Goal: Navigation & Orientation: Find specific page/section

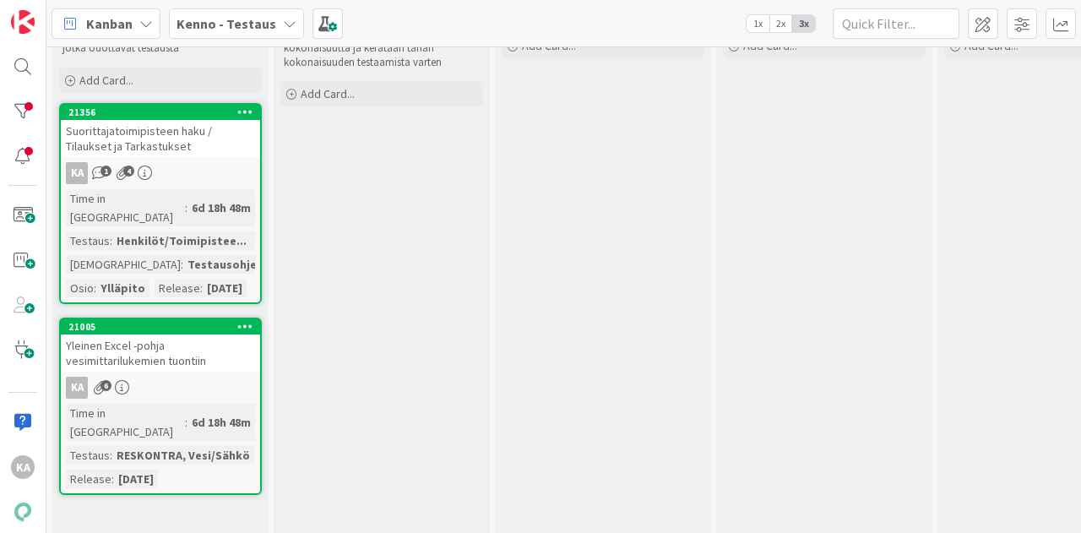
scroll to position [76, 0]
click at [125, 349] on div "Yleinen Excel -pohja vesimittarilukemien tuontiin" at bounding box center [160, 351] width 199 height 37
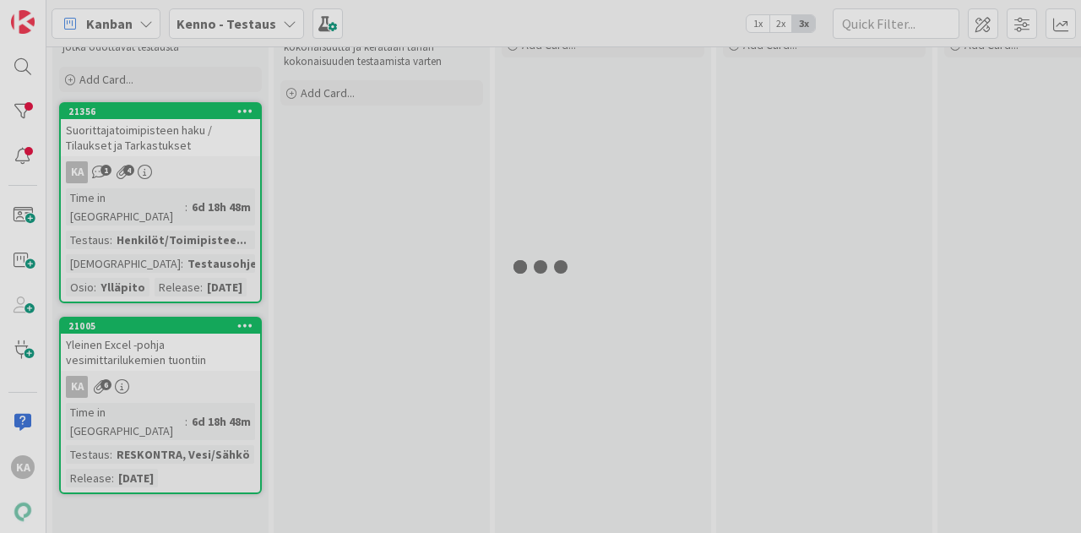
click at [24, 107] on div at bounding box center [540, 266] width 1081 height 533
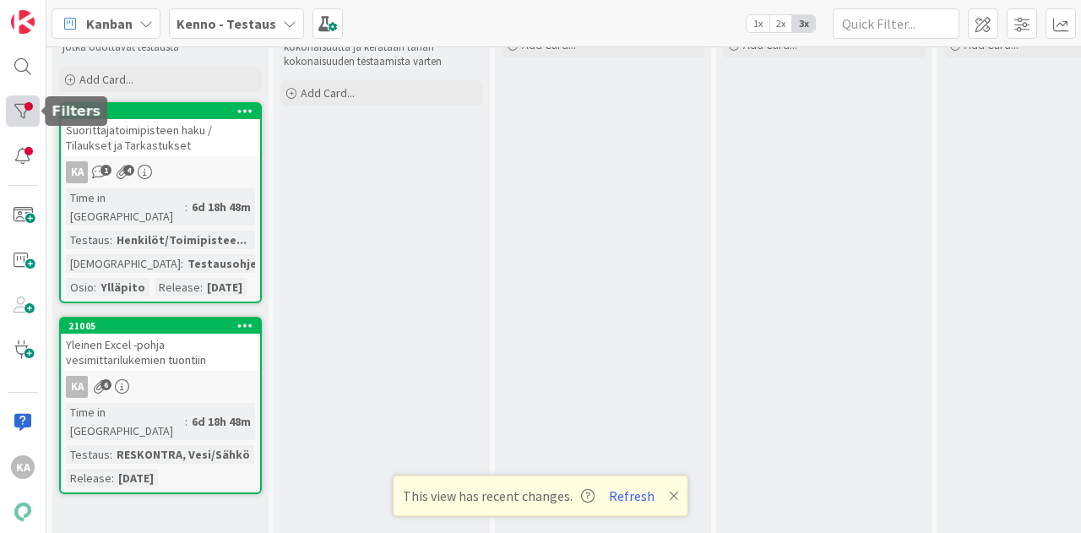
click at [27, 107] on div at bounding box center [23, 110] width 34 height 31
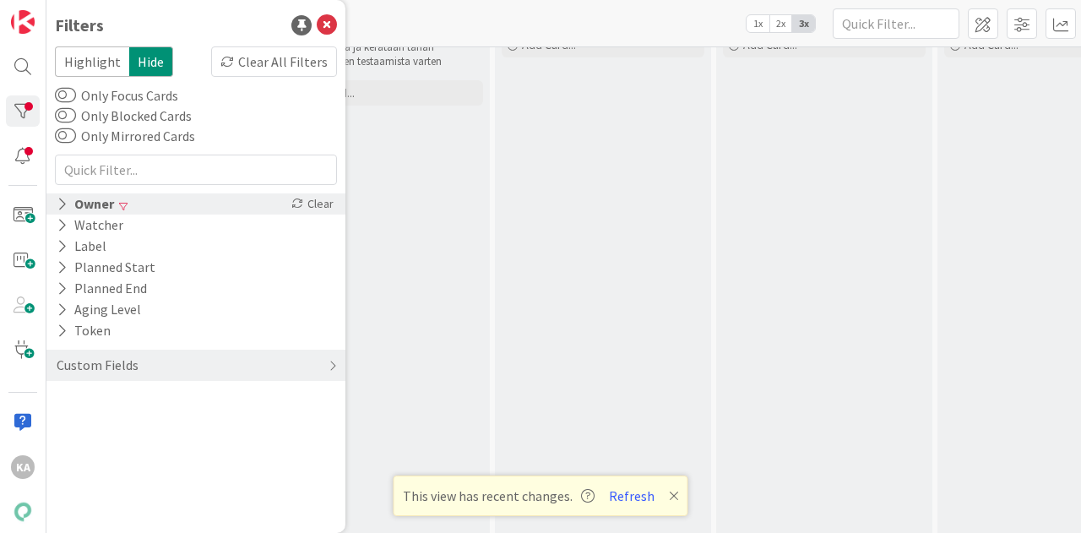
click at [111, 203] on div "Owner" at bounding box center [85, 203] width 61 height 21
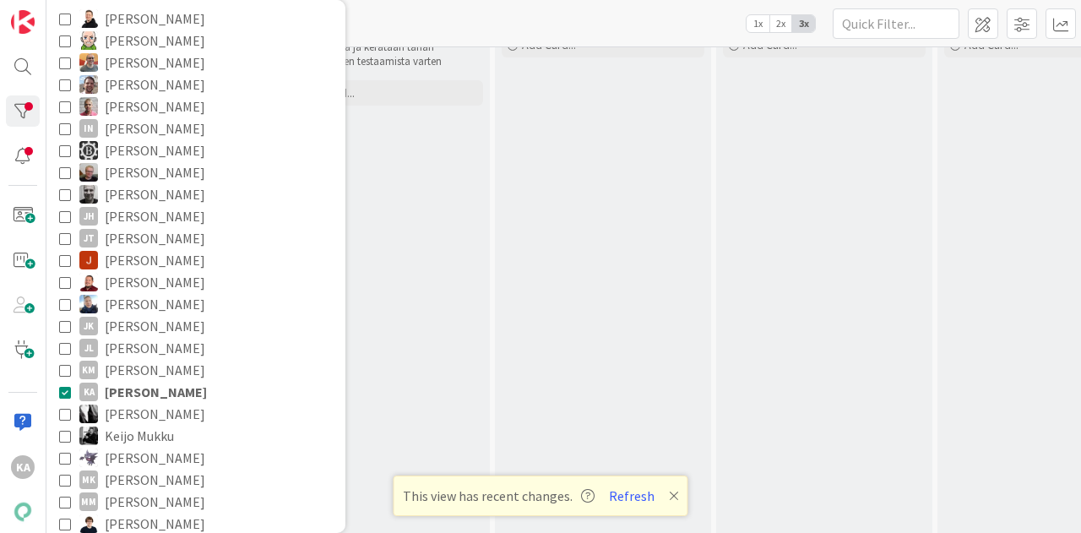
scroll to position [260, 0]
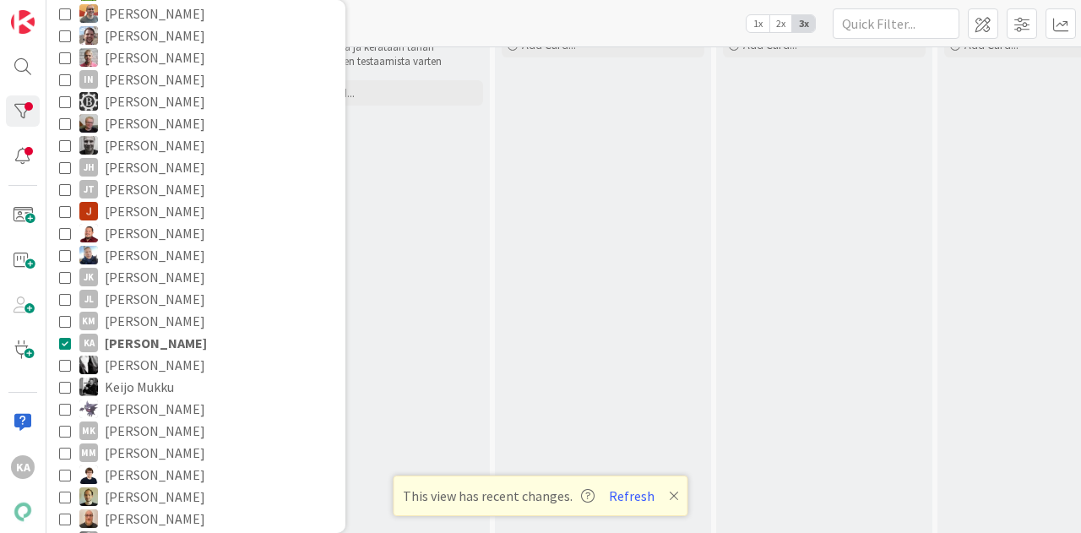
click at [136, 335] on span "Katja Alhonen" at bounding box center [156, 343] width 102 height 22
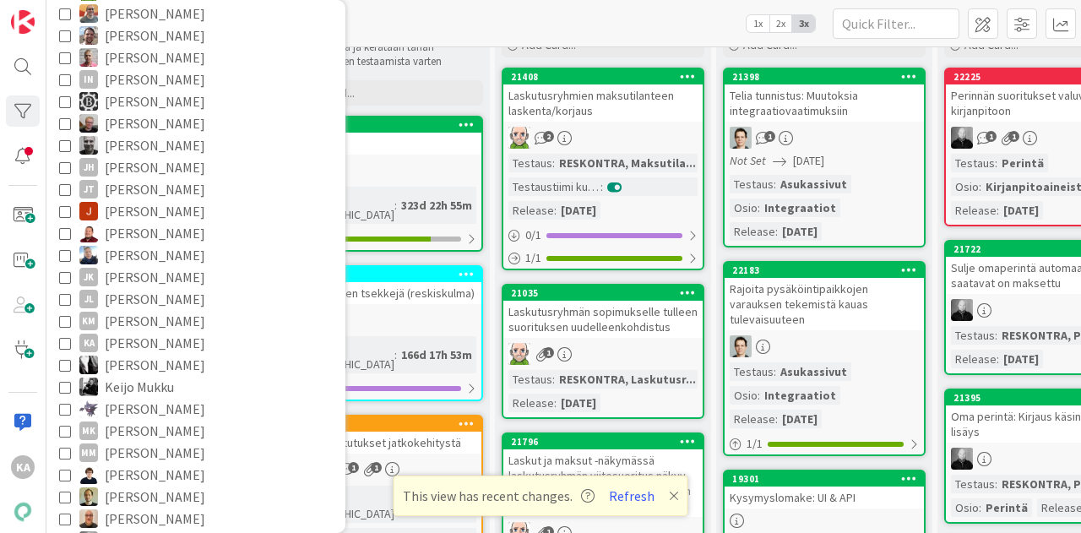
click at [388, 24] on div "Kanban Kenno - Testaus 1x 2x 3x" at bounding box center [563, 23] width 1034 height 46
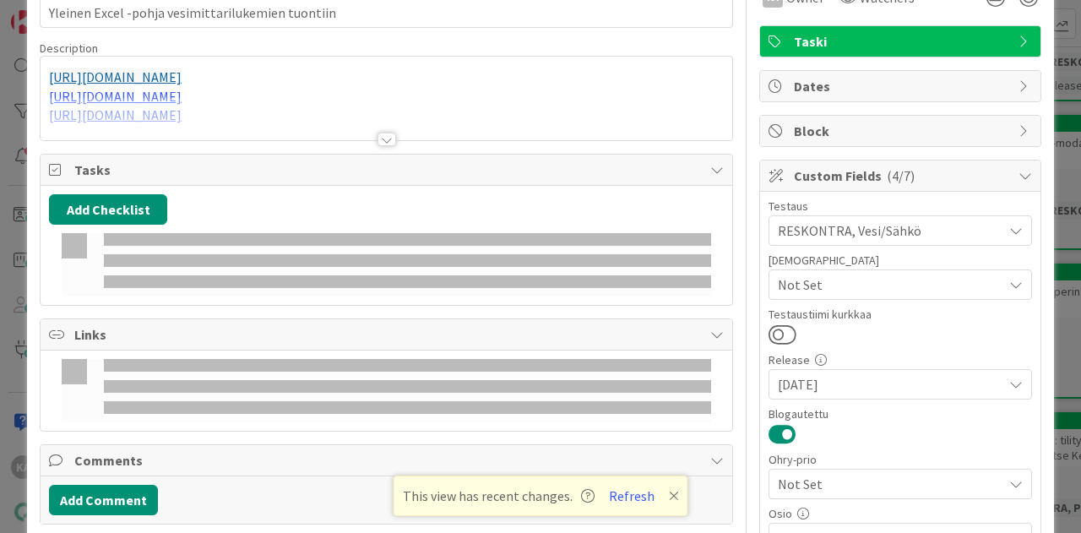
scroll to position [0, 0]
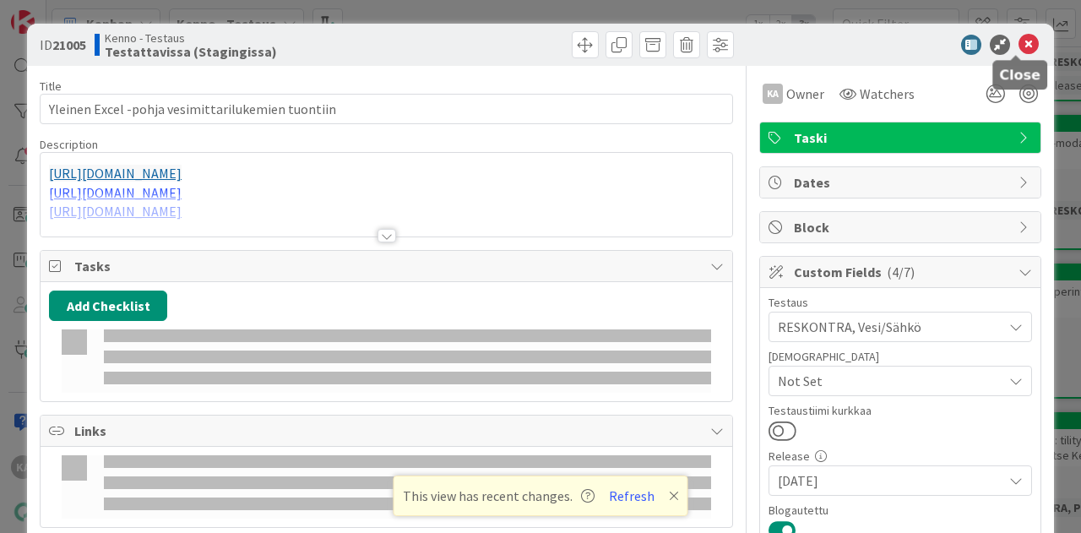
click at [1018, 45] on icon at bounding box center [1028, 45] width 20 height 20
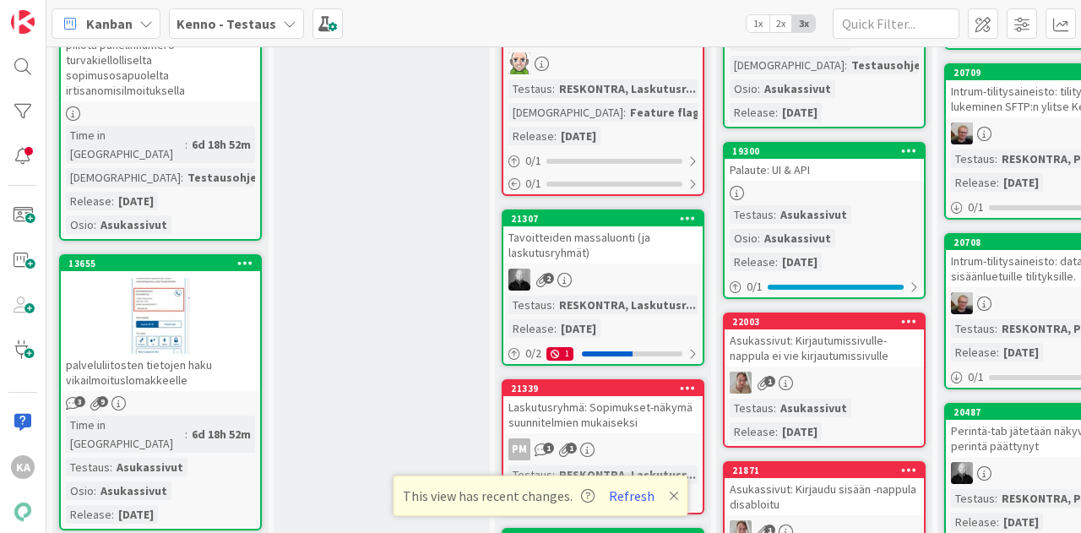
scroll to position [1288, 0]
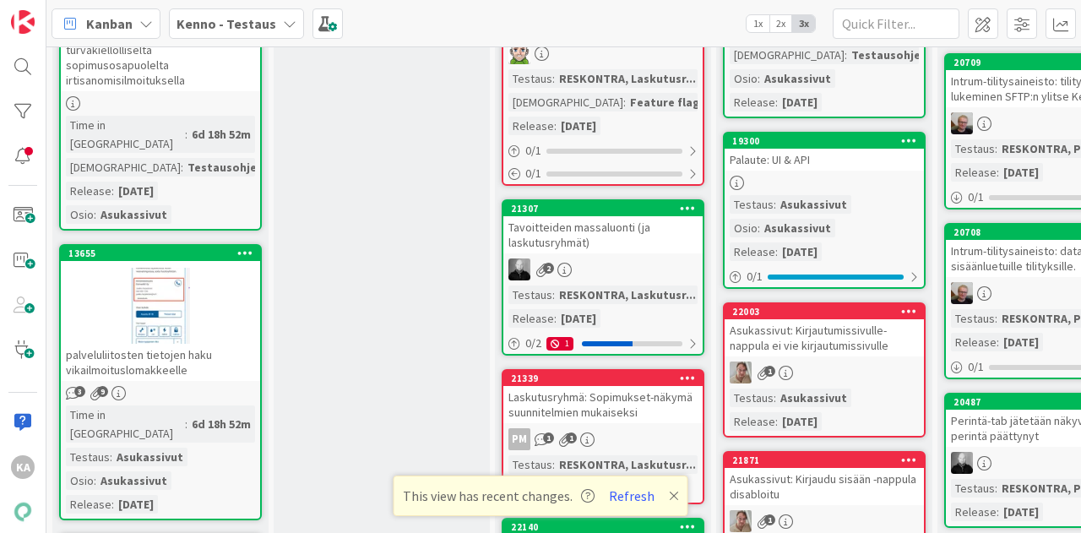
click at [198, 268] on div at bounding box center [160, 306] width 199 height 76
click at [233, 268] on div at bounding box center [160, 306] width 199 height 76
click at [110, 268] on div at bounding box center [160, 306] width 199 height 76
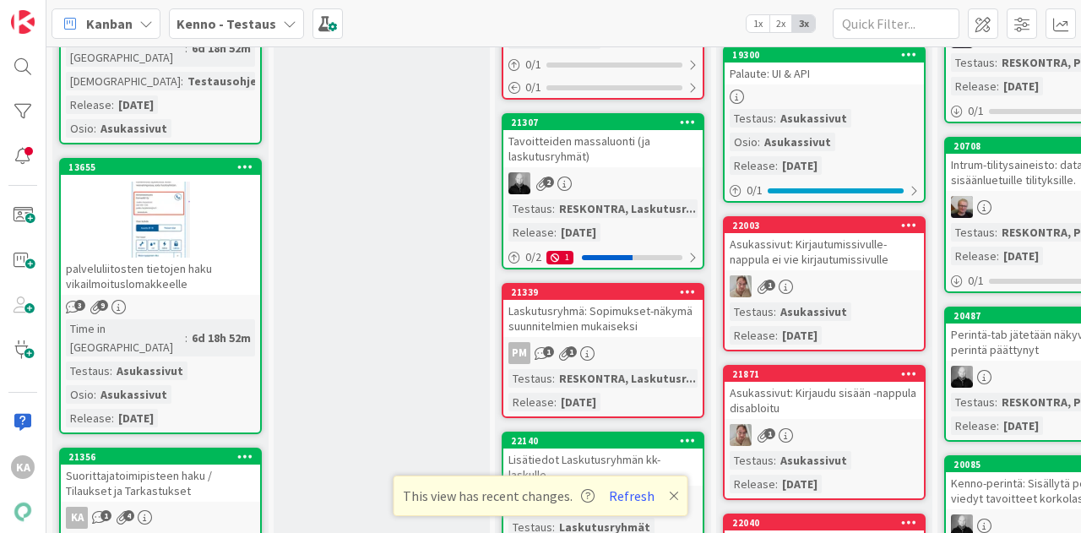
scroll to position [1252, 0]
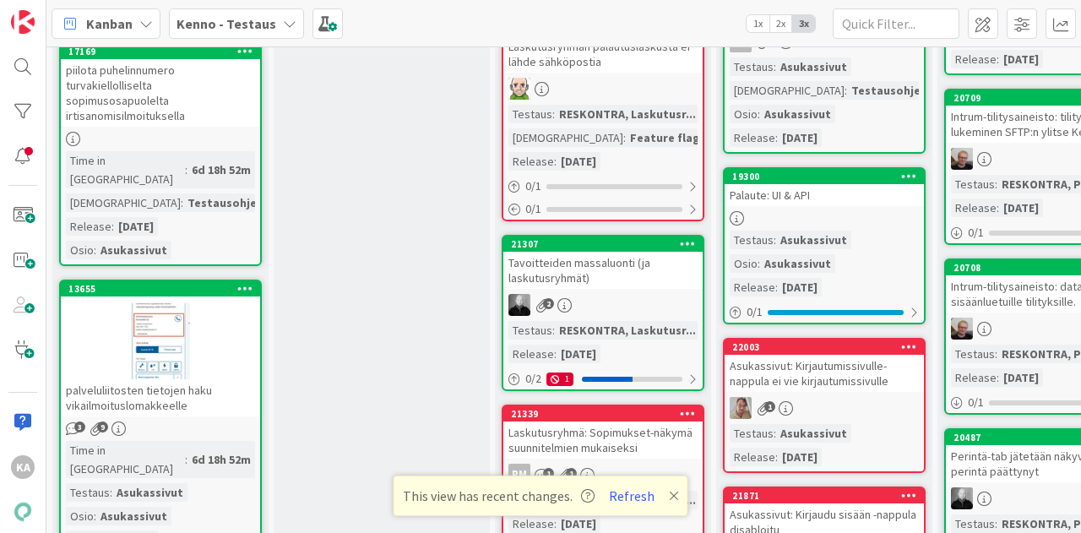
click at [176, 303] on div at bounding box center [160, 341] width 199 height 76
